Goal: Task Accomplishment & Management: Complete application form

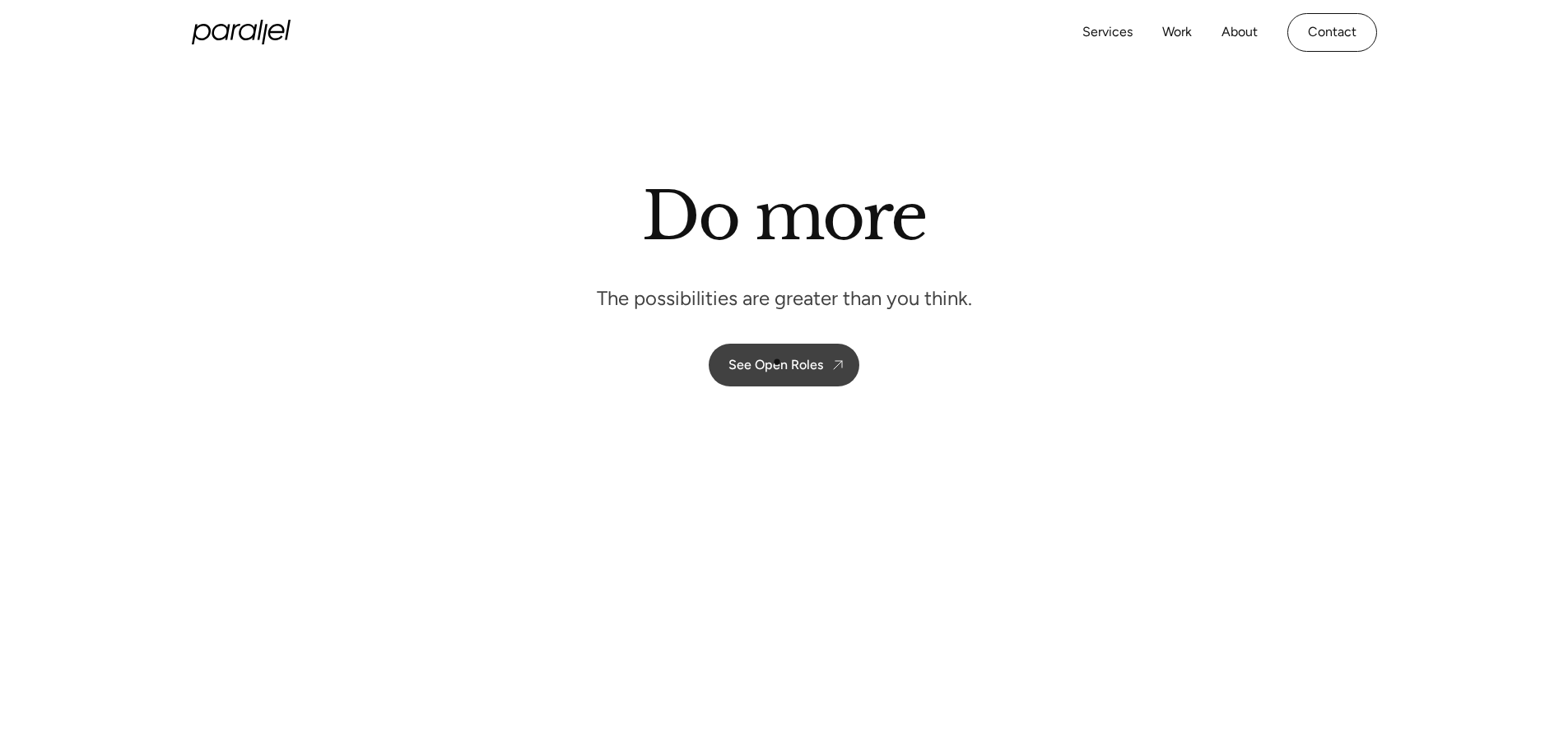
click at [777, 362] on div "See Open Roles" at bounding box center [776, 365] width 95 height 16
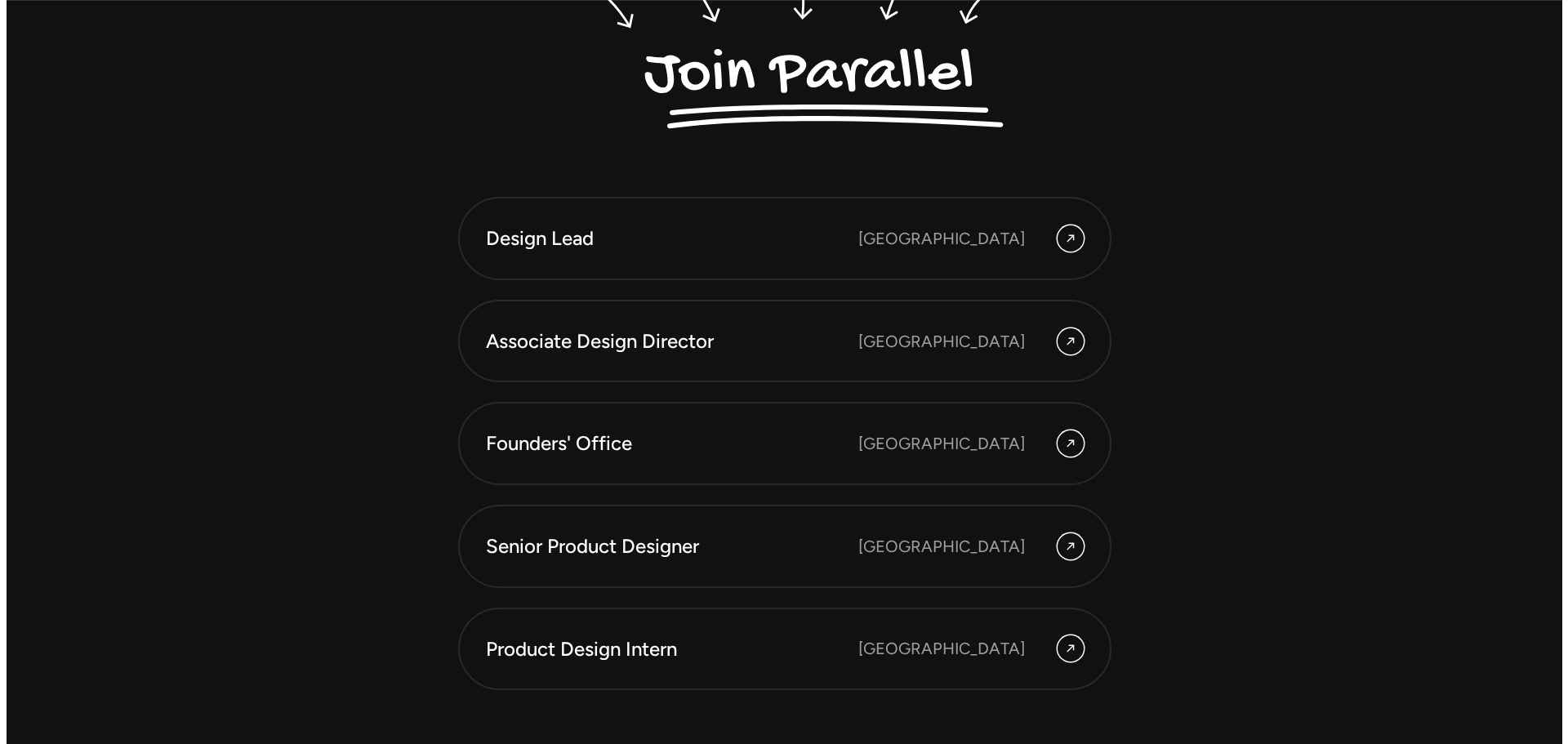
scroll to position [4603, 0]
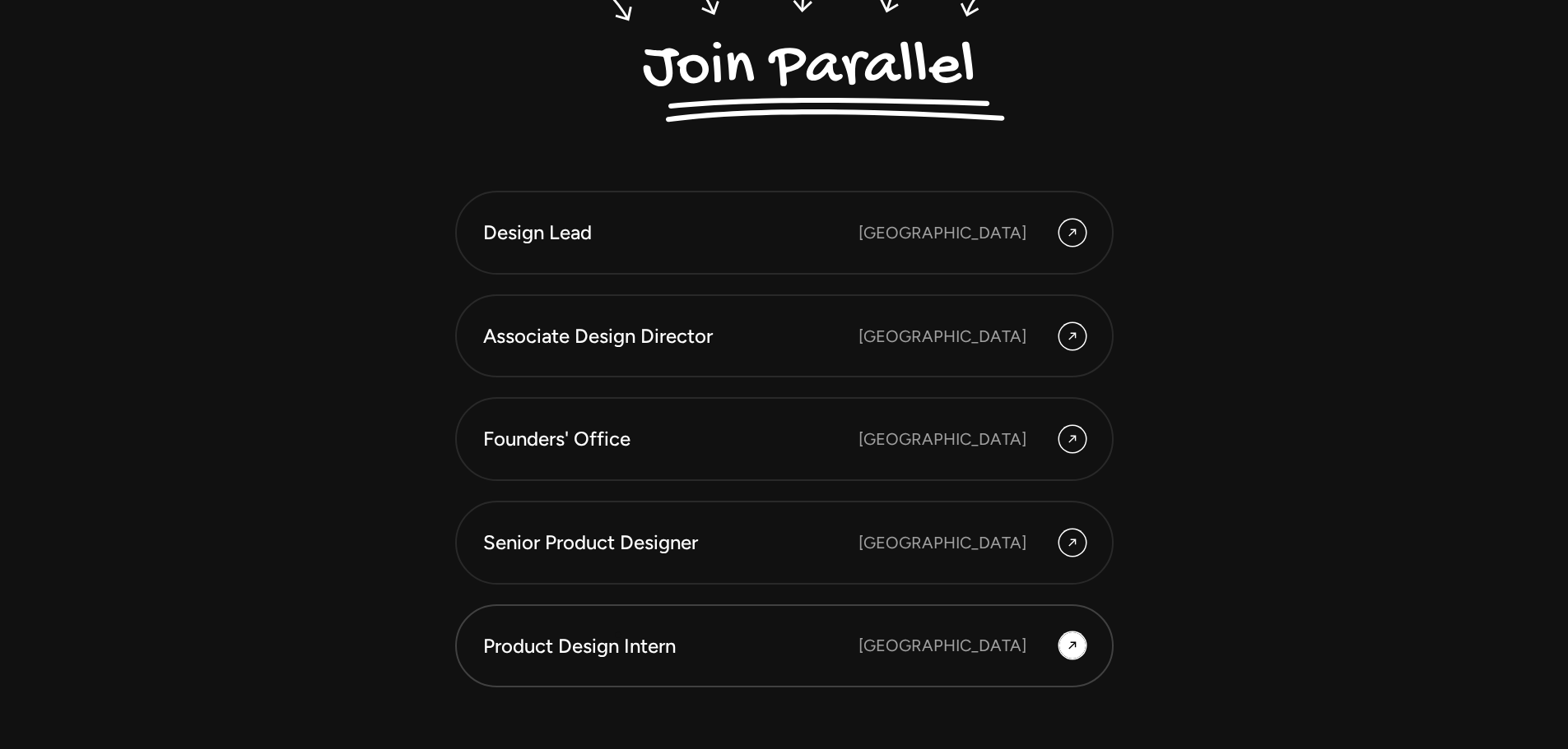
click at [618, 635] on div "Product Design Intern" at bounding box center [671, 646] width 376 height 28
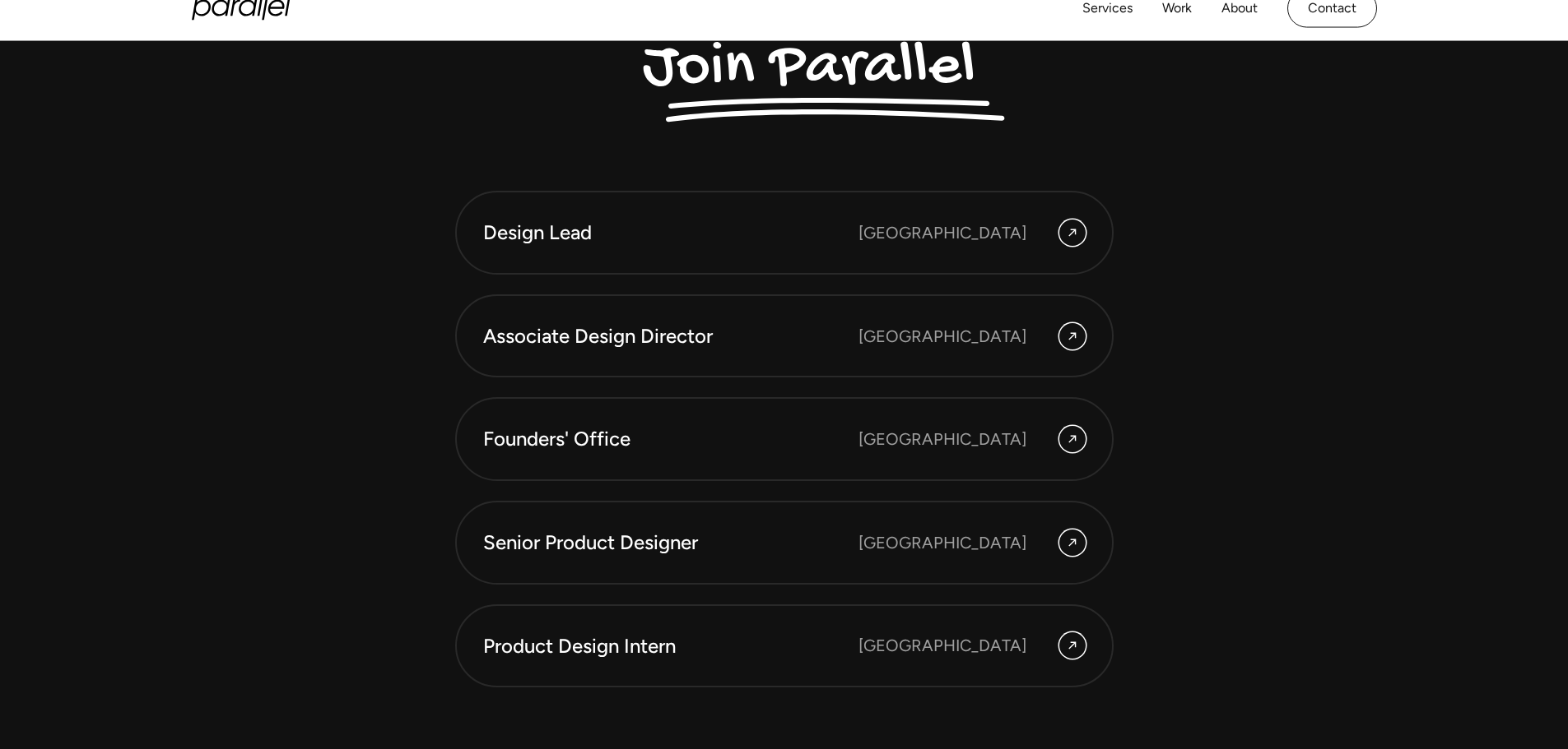
scroll to position [4880, 0]
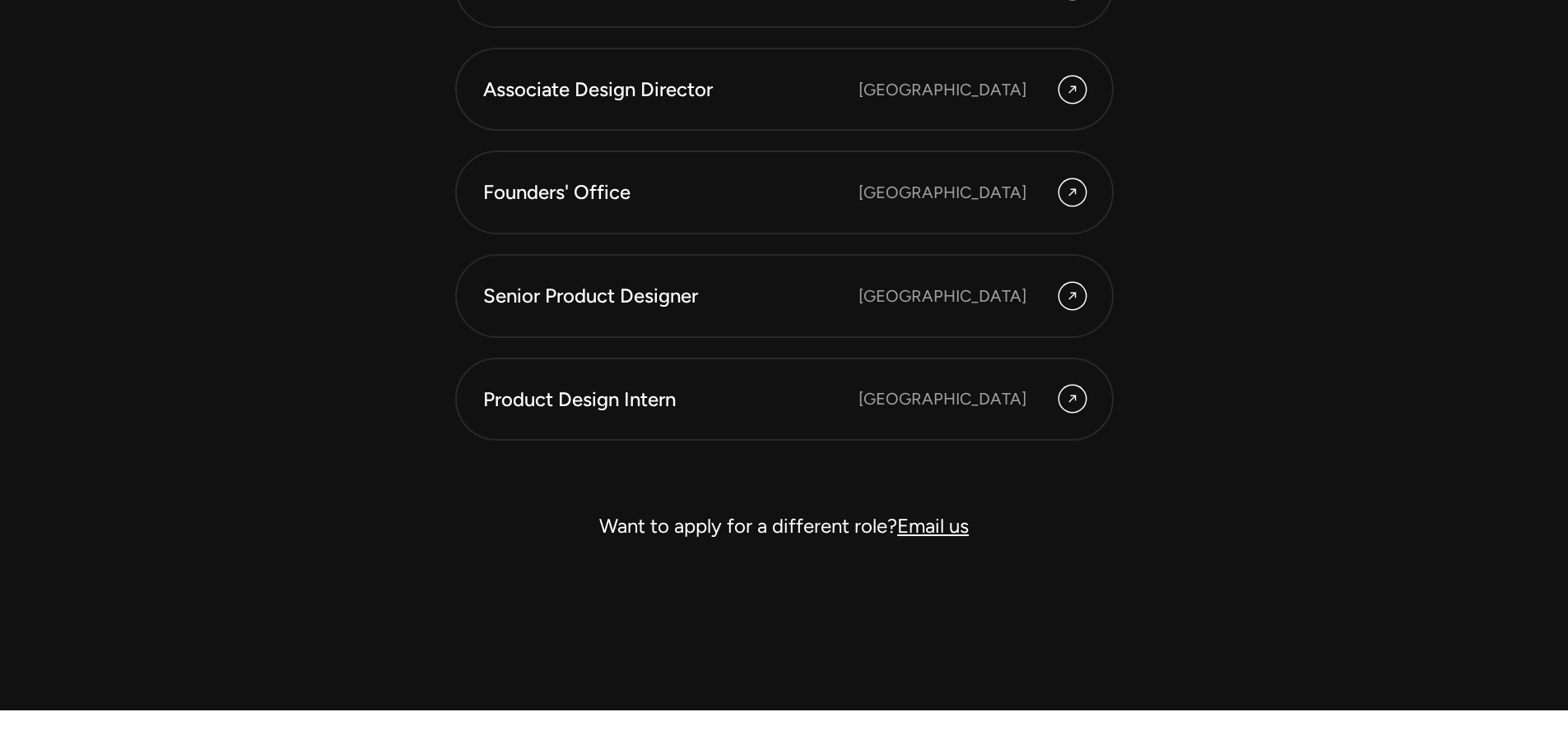
click at [934, 518] on link "Email us" at bounding box center [932, 526] width 71 height 24
click at [946, 528] on link "Email us" at bounding box center [932, 526] width 71 height 24
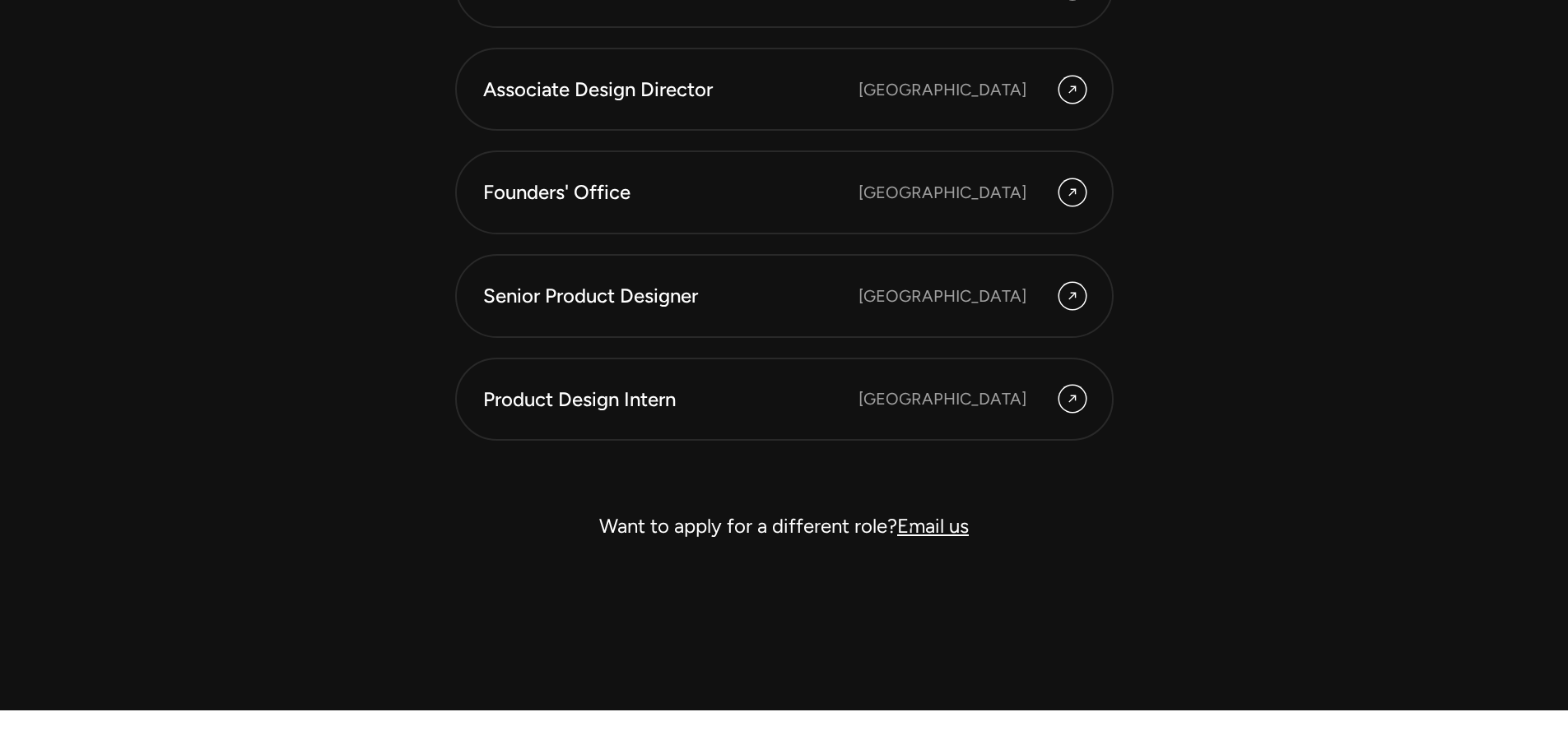
click at [904, 528] on link "Email us" at bounding box center [932, 526] width 71 height 24
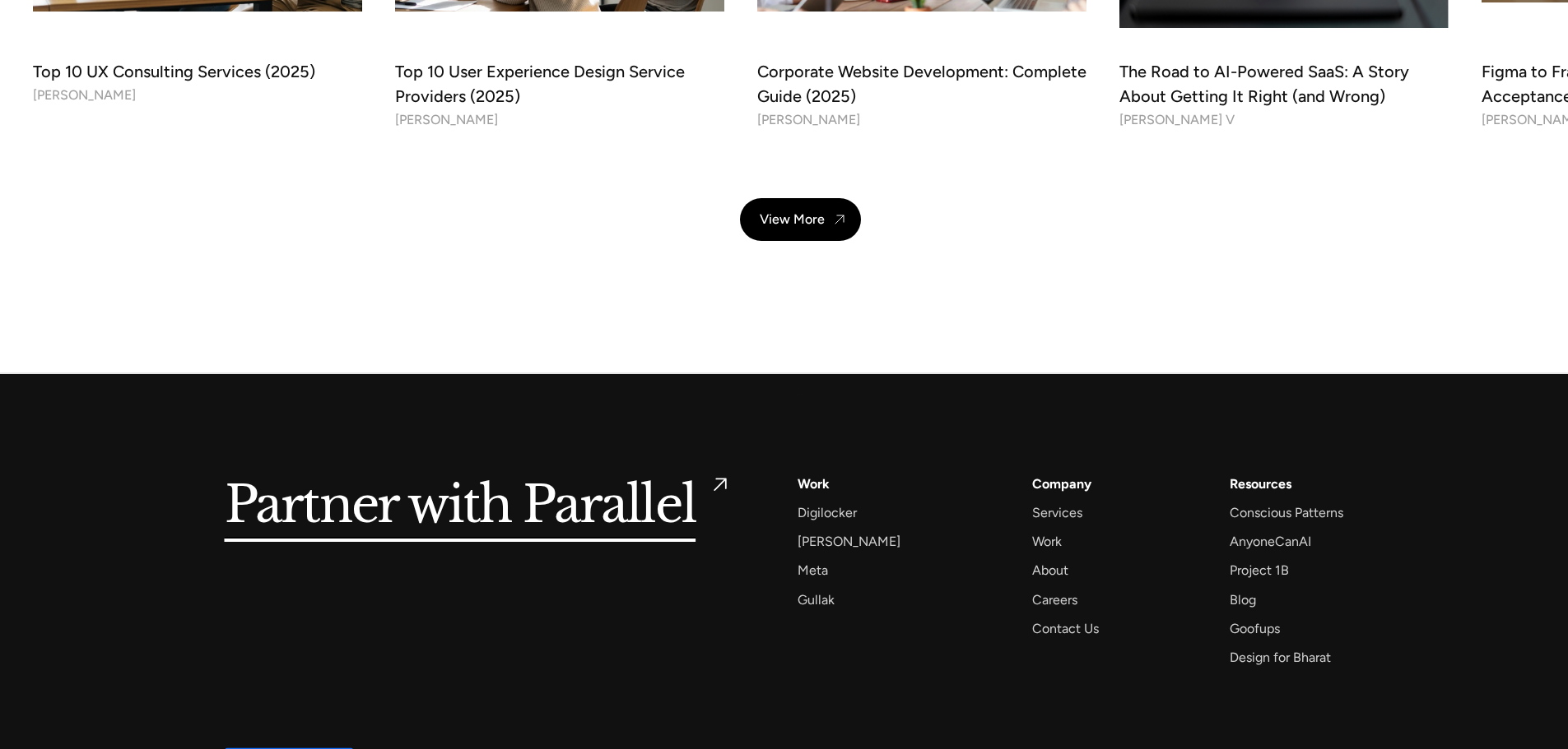
scroll to position [6066, 0]
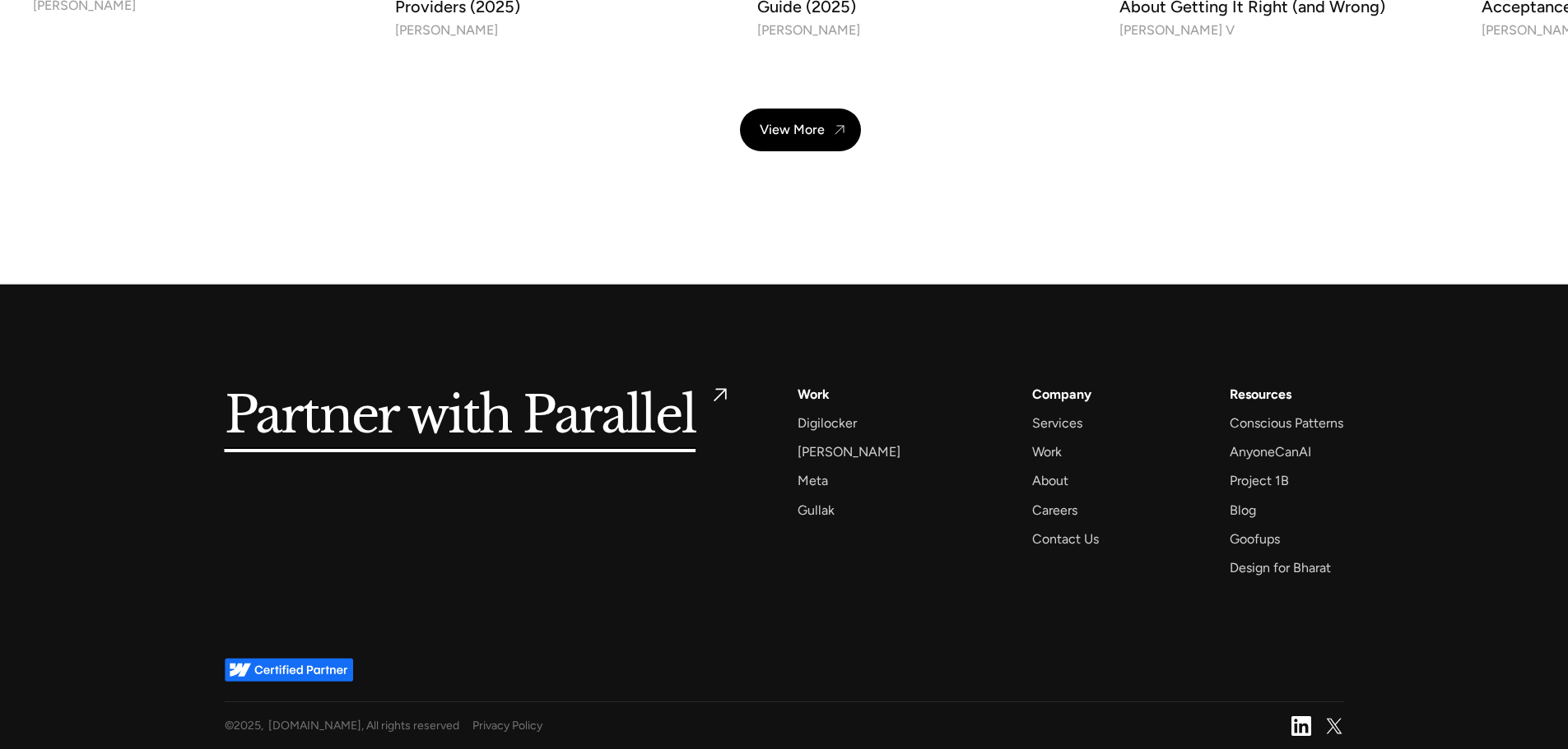
click at [584, 547] on div "Partner with Parallel Services AI Design Sprint Design Sprint UX Design ProdUX …" at bounding box center [784, 481] width 1119 height 196
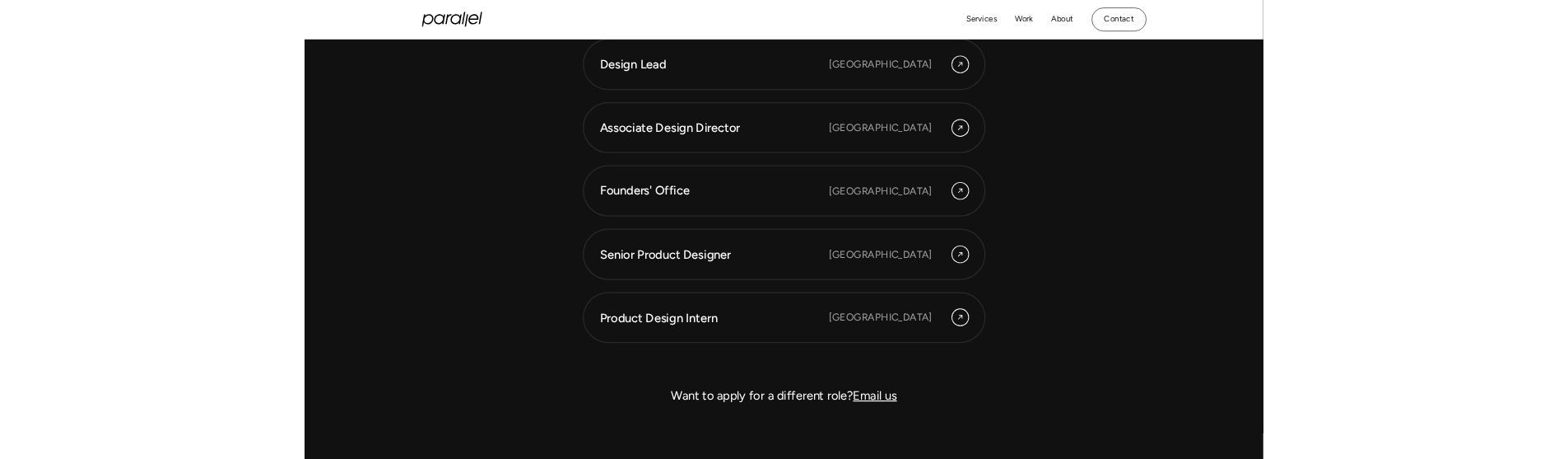
scroll to position [4755, 0]
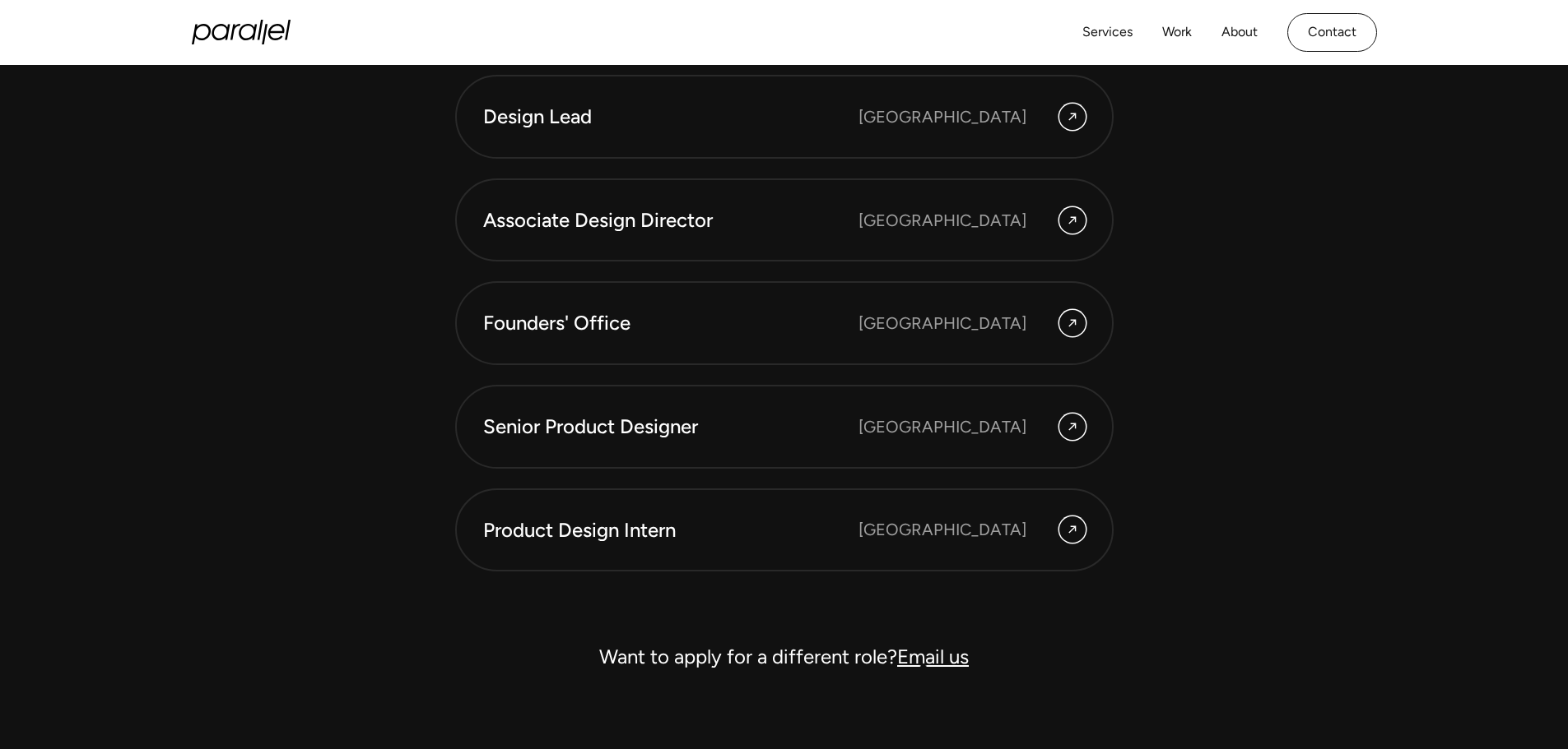
click at [927, 659] on link "Email us" at bounding box center [932, 657] width 71 height 24
drag, startPoint x: 1012, startPoint y: 649, endPoint x: 897, endPoint y: 663, distance: 115.8
click at [897, 663] on div "Want to apply for a different role? Email us" at bounding box center [784, 657] width 658 height 40
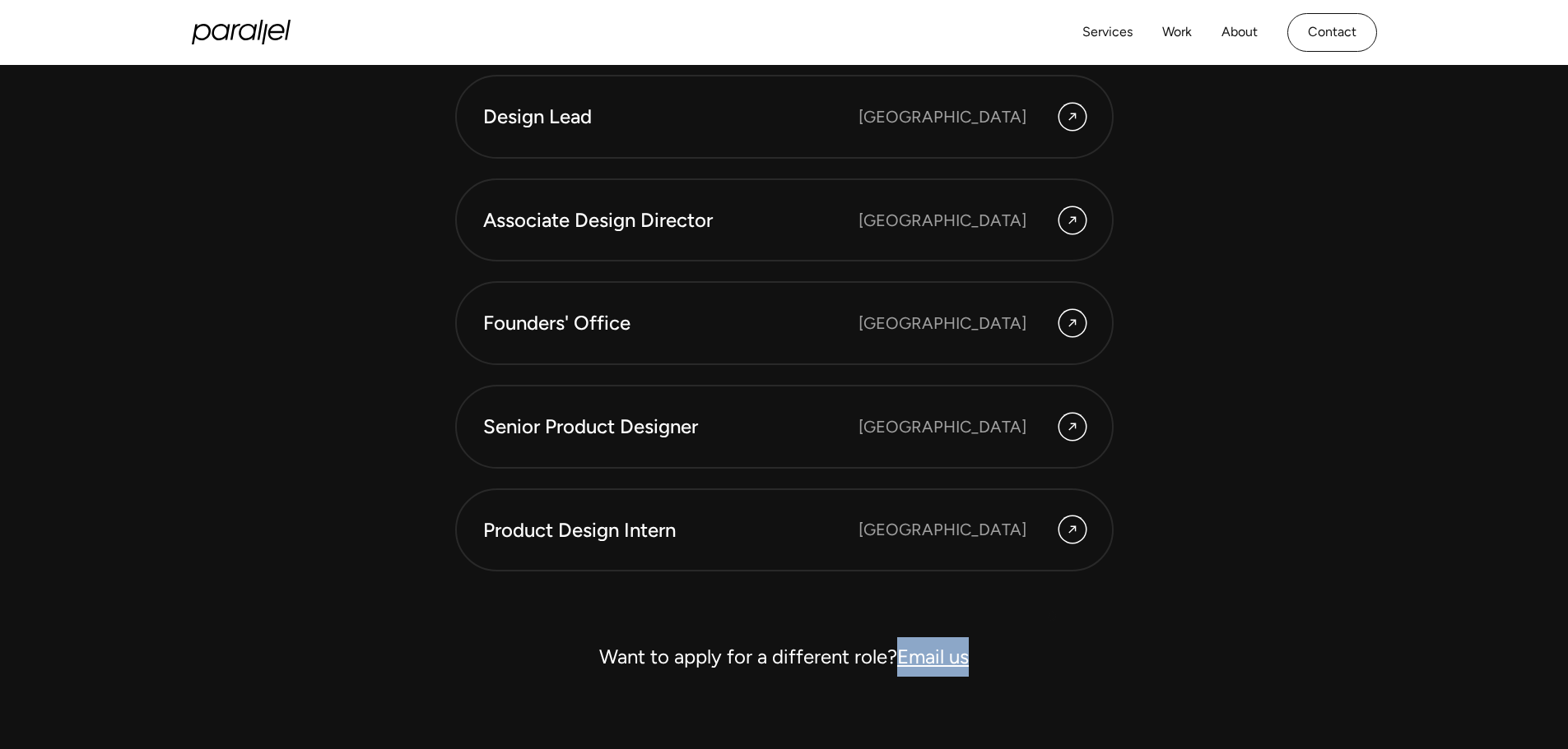
click at [1068, 645] on div "Want to apply for a different role? Email us" at bounding box center [784, 657] width 658 height 40
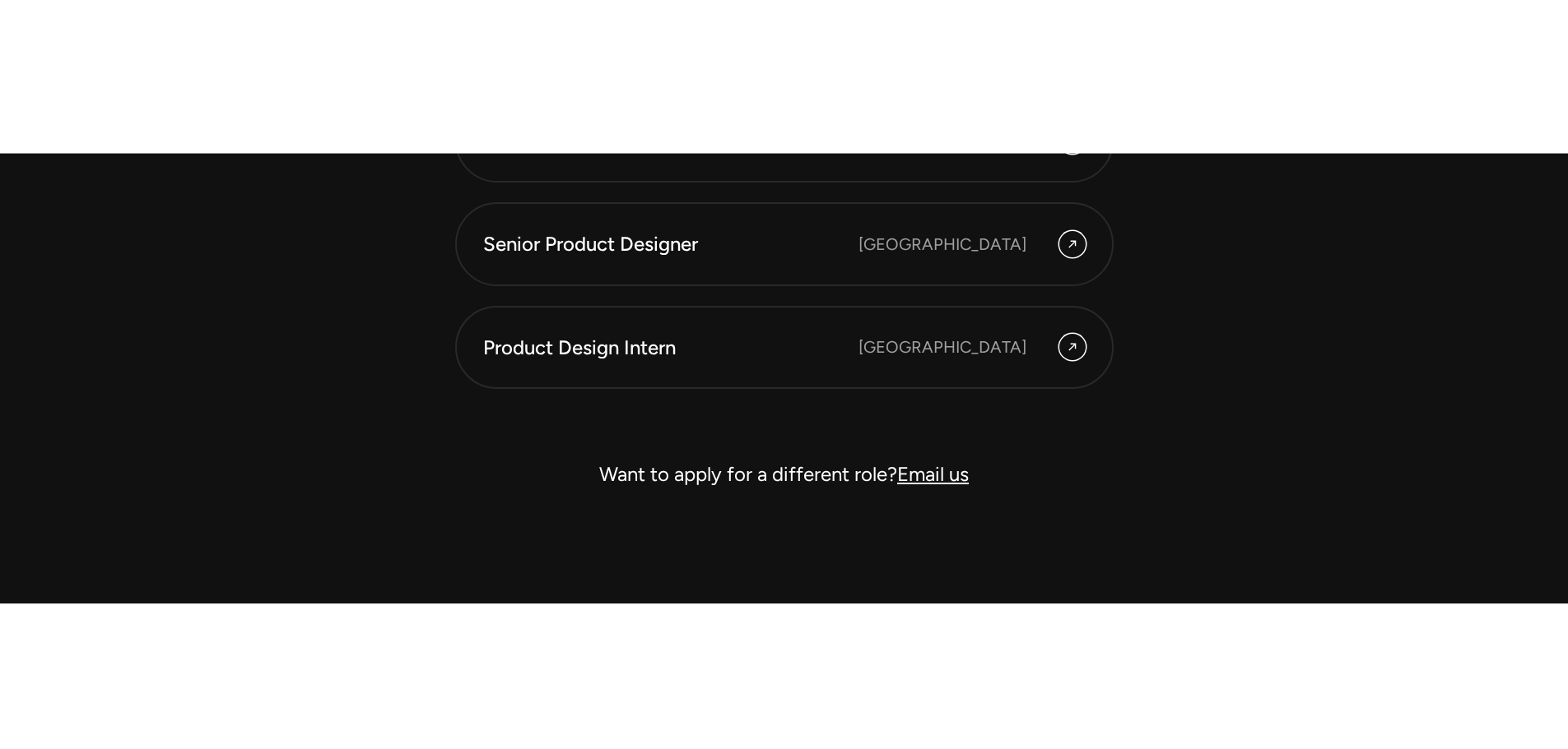
scroll to position [5079, 0]
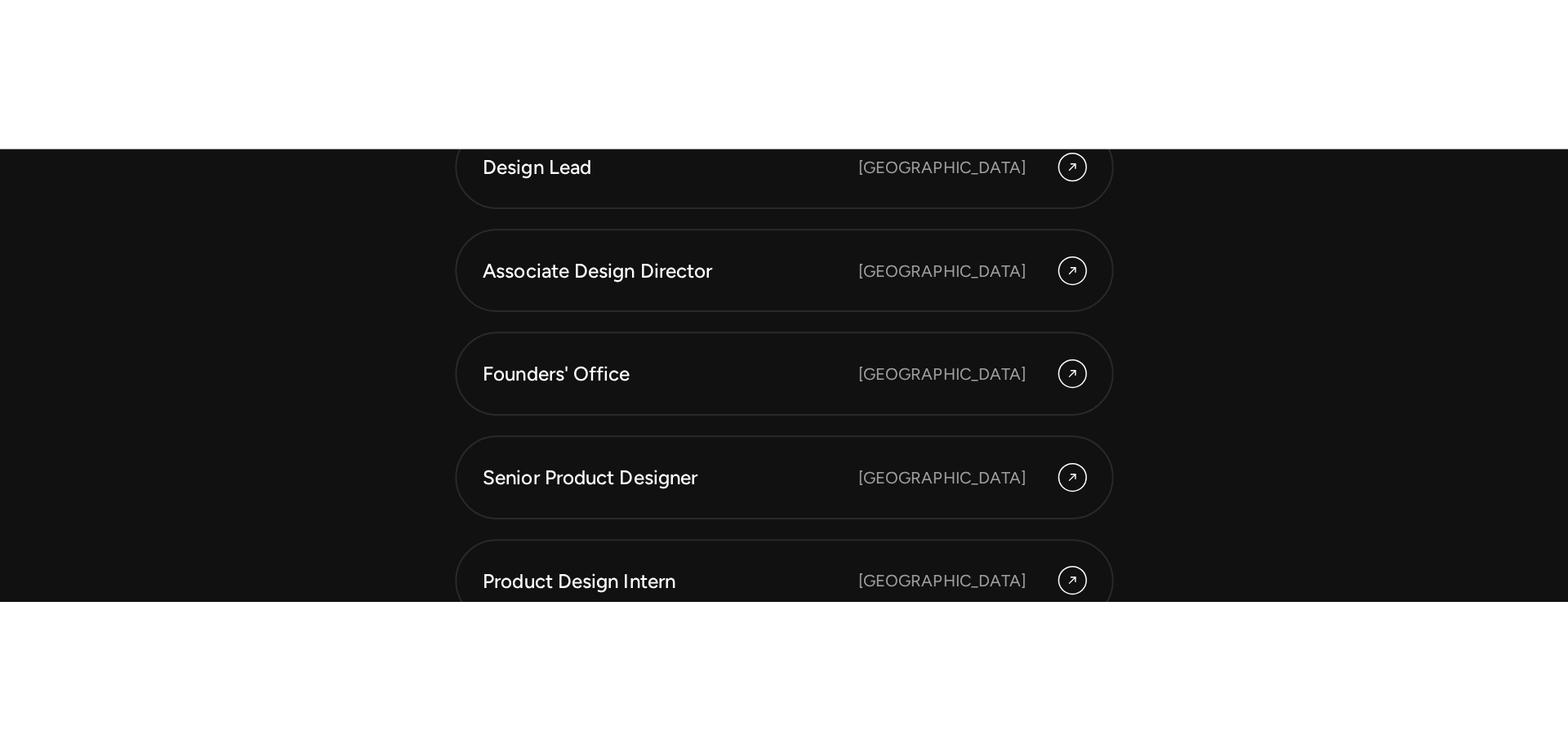
scroll to position [5045, 0]
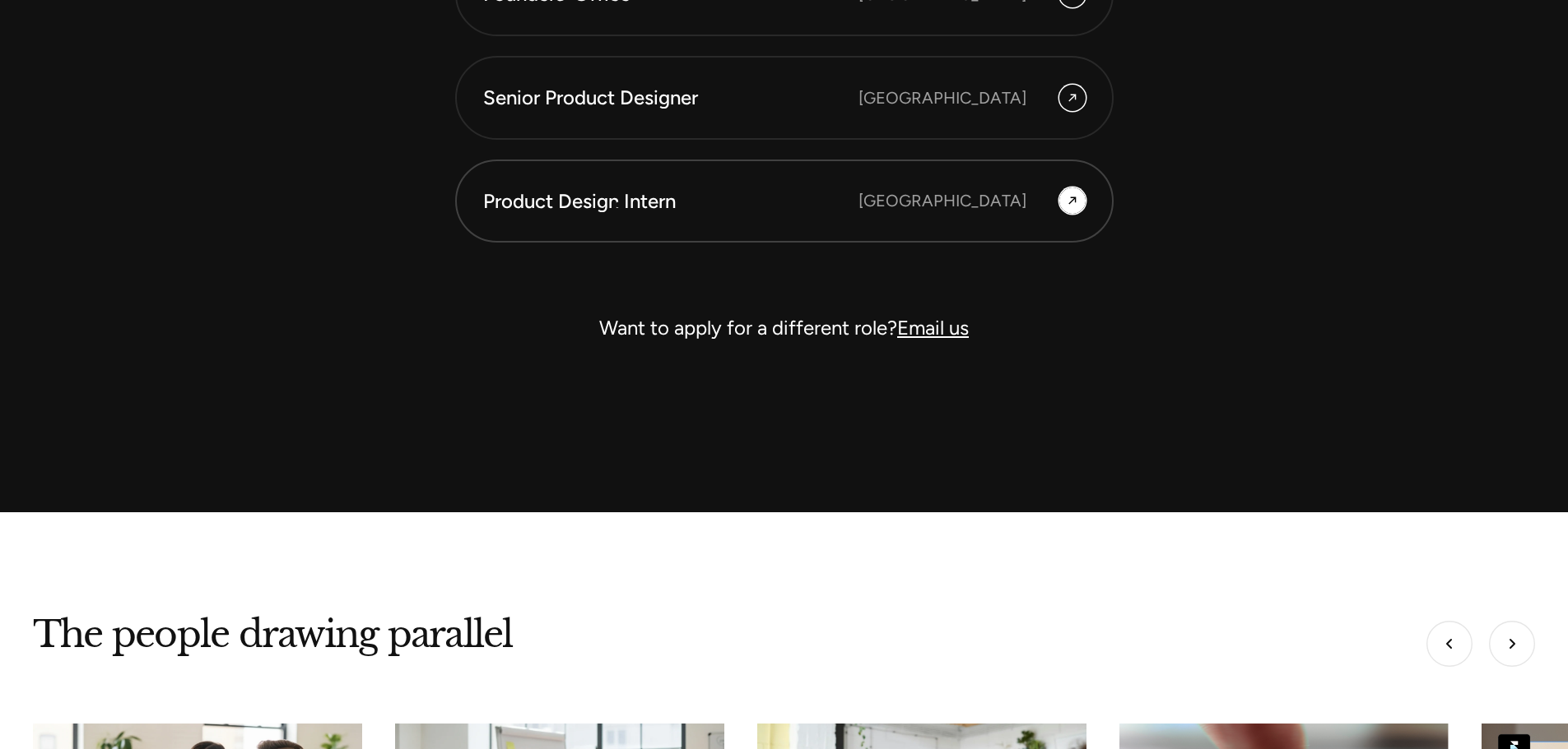
click at [618, 206] on div "Product Design Intern" at bounding box center [671, 202] width 376 height 28
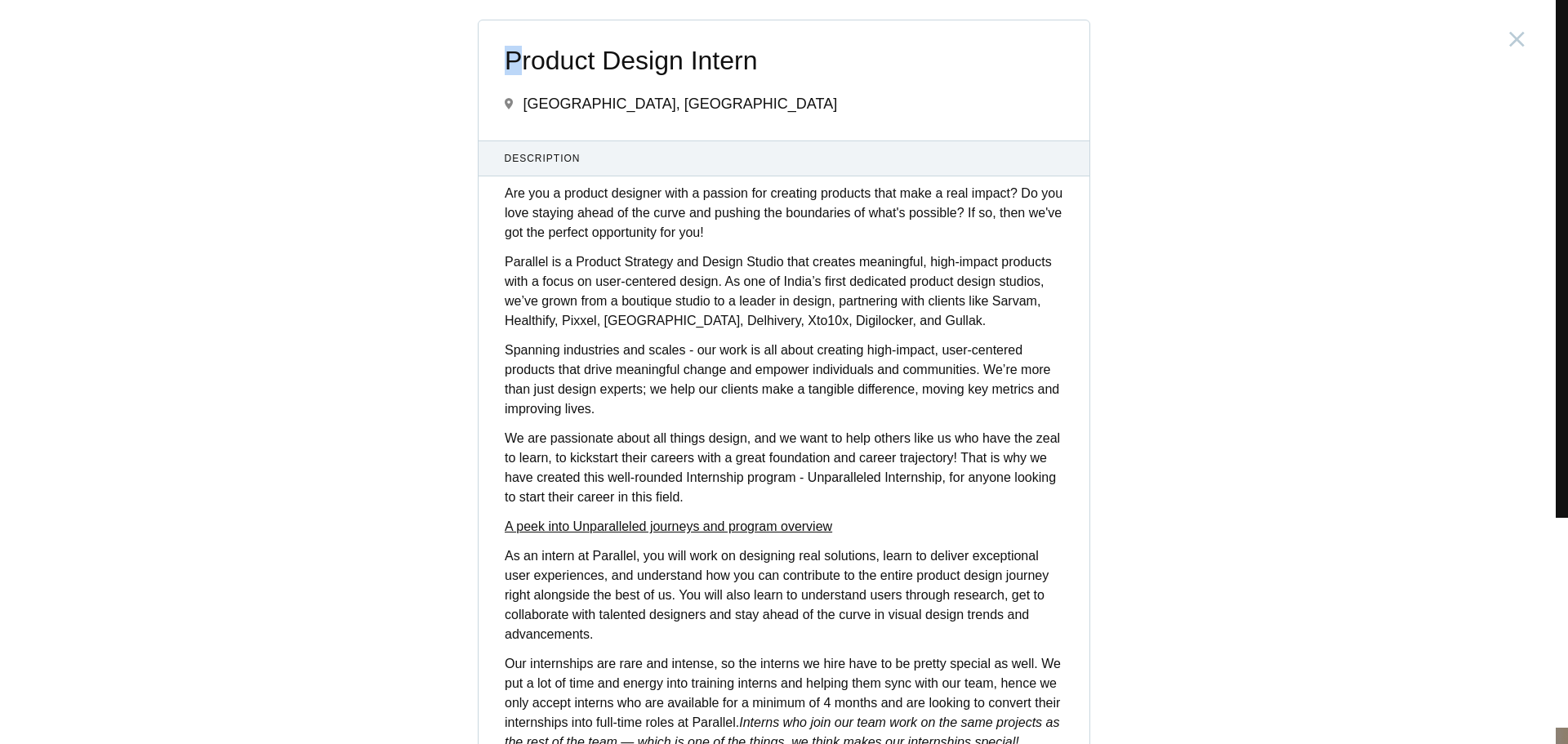
click at [513, 57] on span "Product Design Intern" at bounding box center [783, 60] width 558 height 28
click at [541, 55] on span "Product Design Intern" at bounding box center [783, 60] width 558 height 28
drag, startPoint x: 499, startPoint y: 57, endPoint x: 795, endPoint y: 57, distance: 296.0
click at [795, 57] on span "Product Design Intern" at bounding box center [783, 60] width 558 height 28
copy span "Product Design Intern"
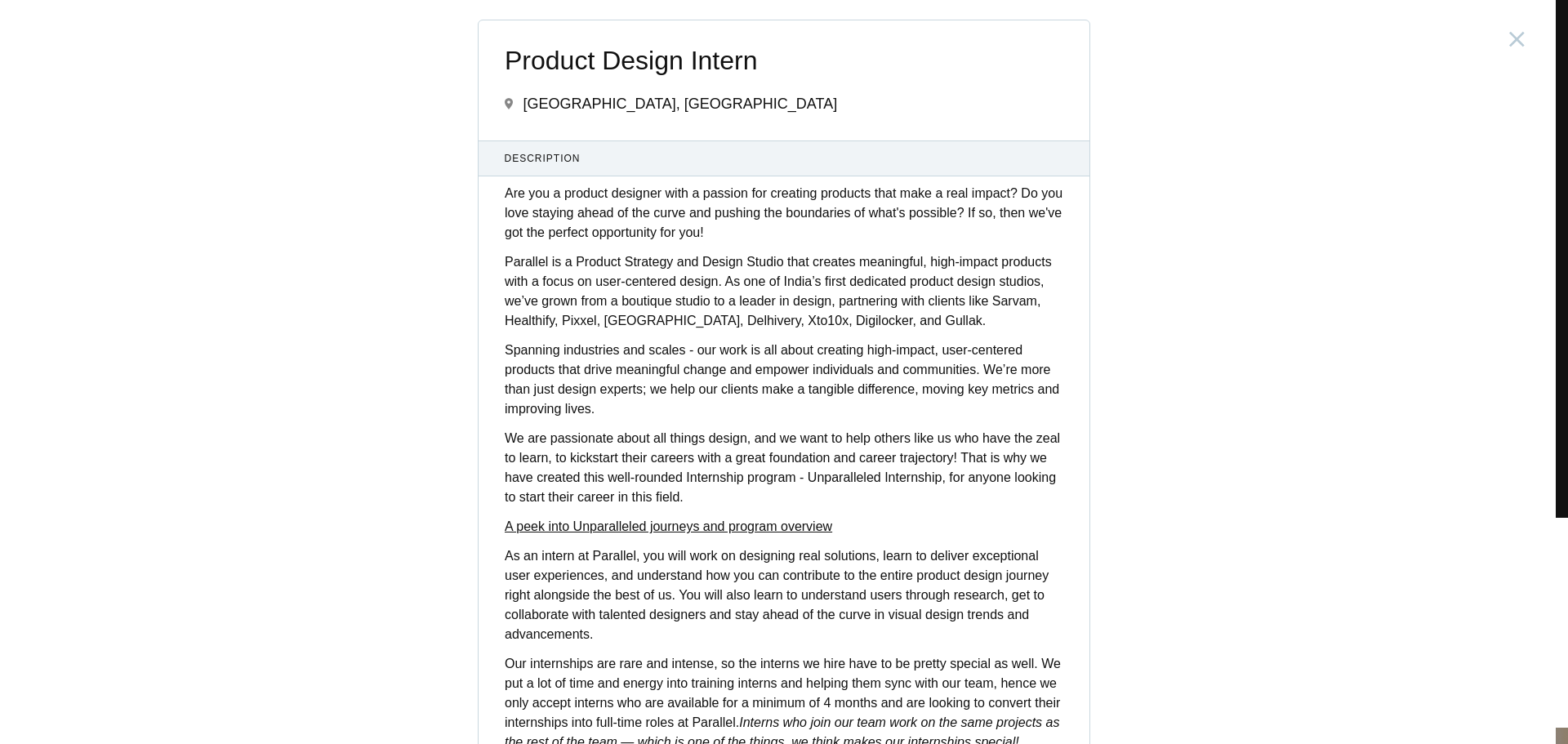
click at [265, 241] on div "Product Design Intern India, Bangalore Description Are you a product designer w…" at bounding box center [784, 372] width 1568 height 744
